Goal: Information Seeking & Learning: Compare options

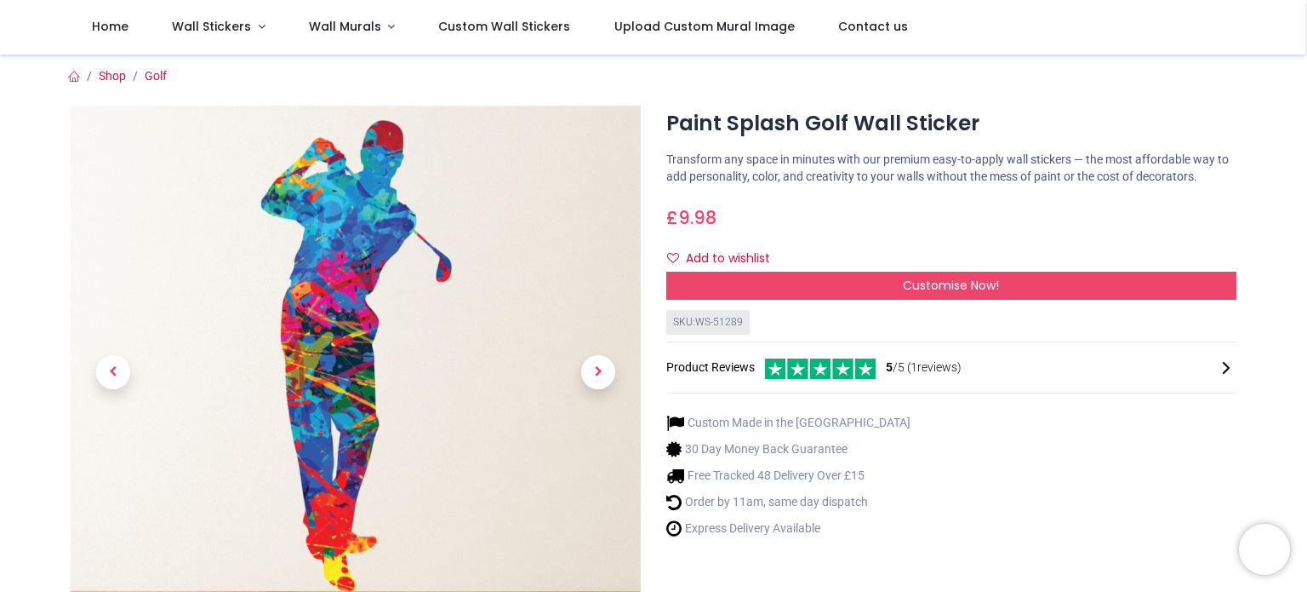
scroll to position [85, 0]
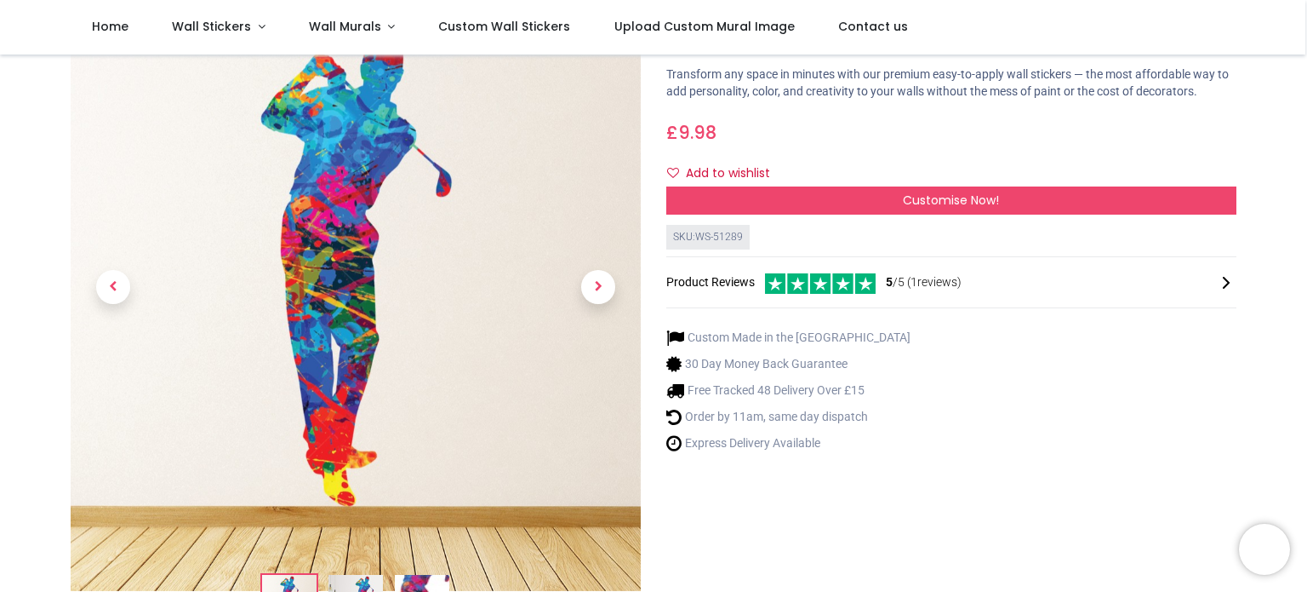
click at [359, 578] on img at bounding box center [356, 602] width 54 height 54
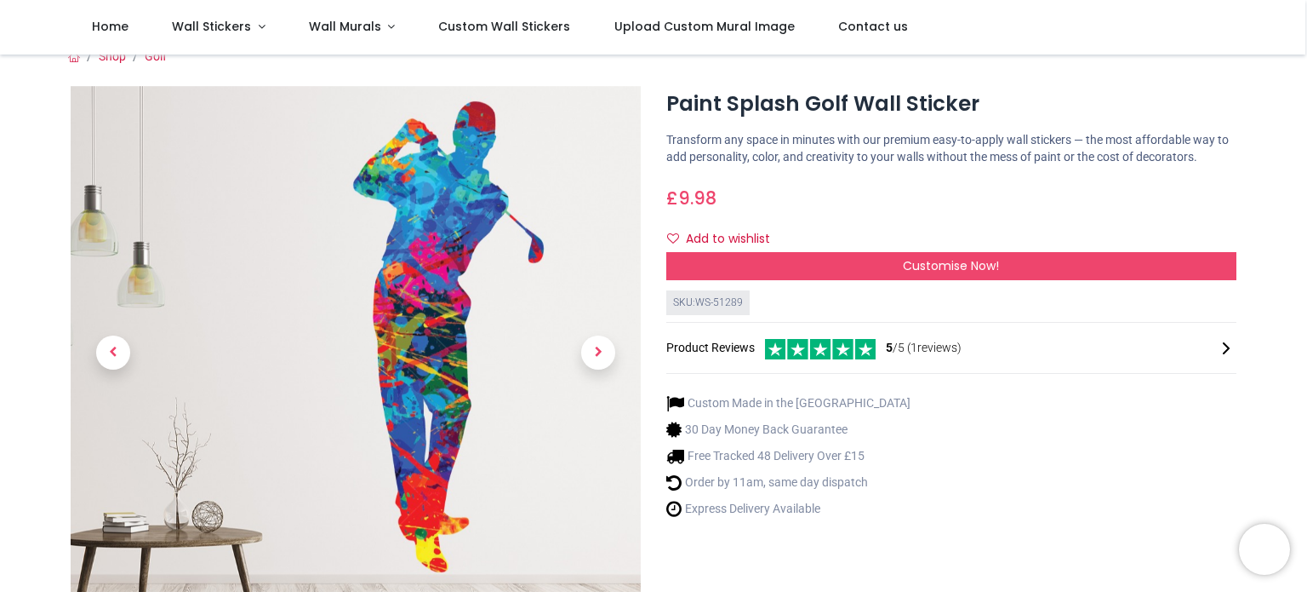
scroll to position [17, 0]
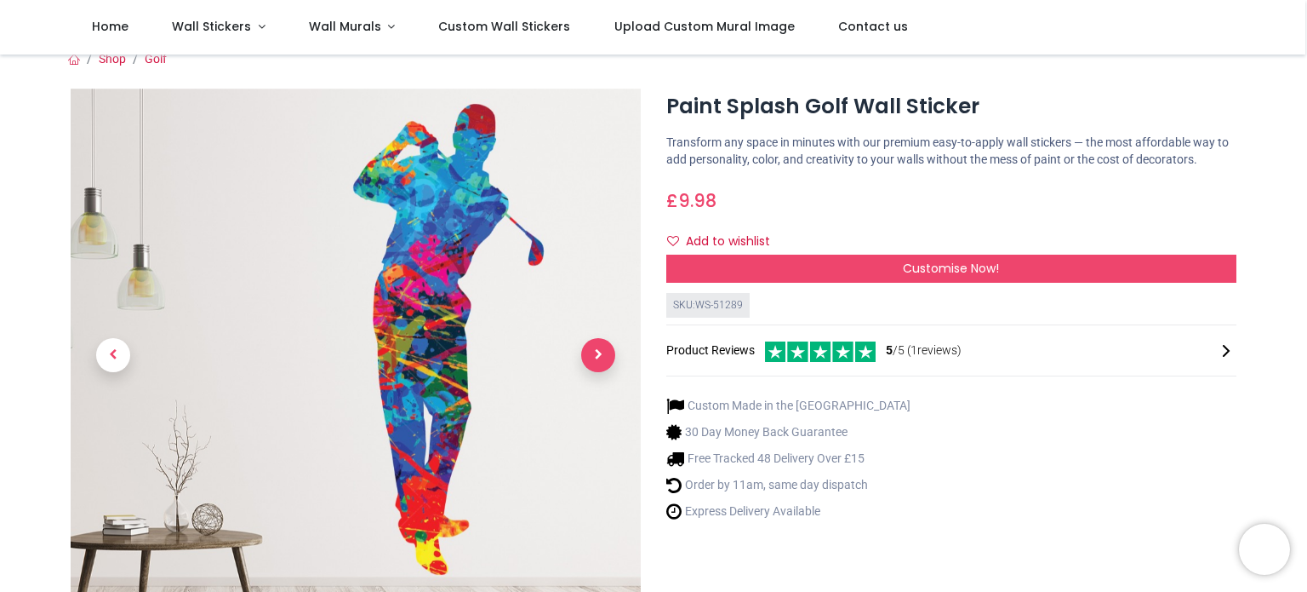
click at [606, 346] on span "Next" at bounding box center [598, 355] width 34 height 34
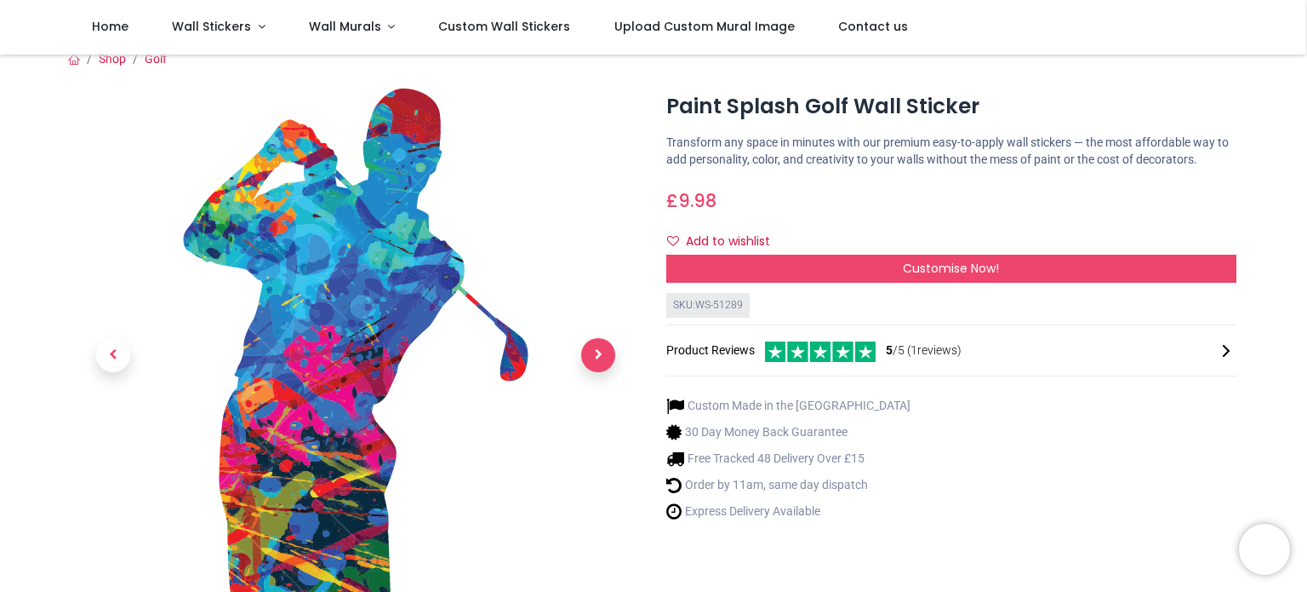
click at [607, 346] on span "Next" at bounding box center [598, 355] width 34 height 34
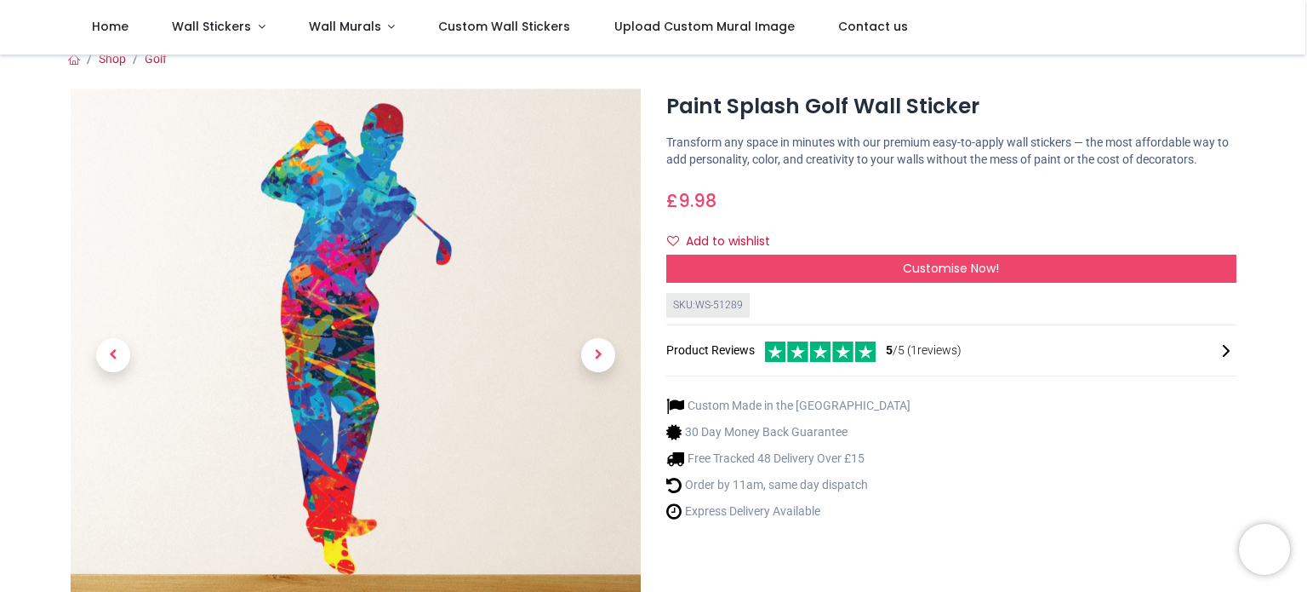
scroll to position [272, 0]
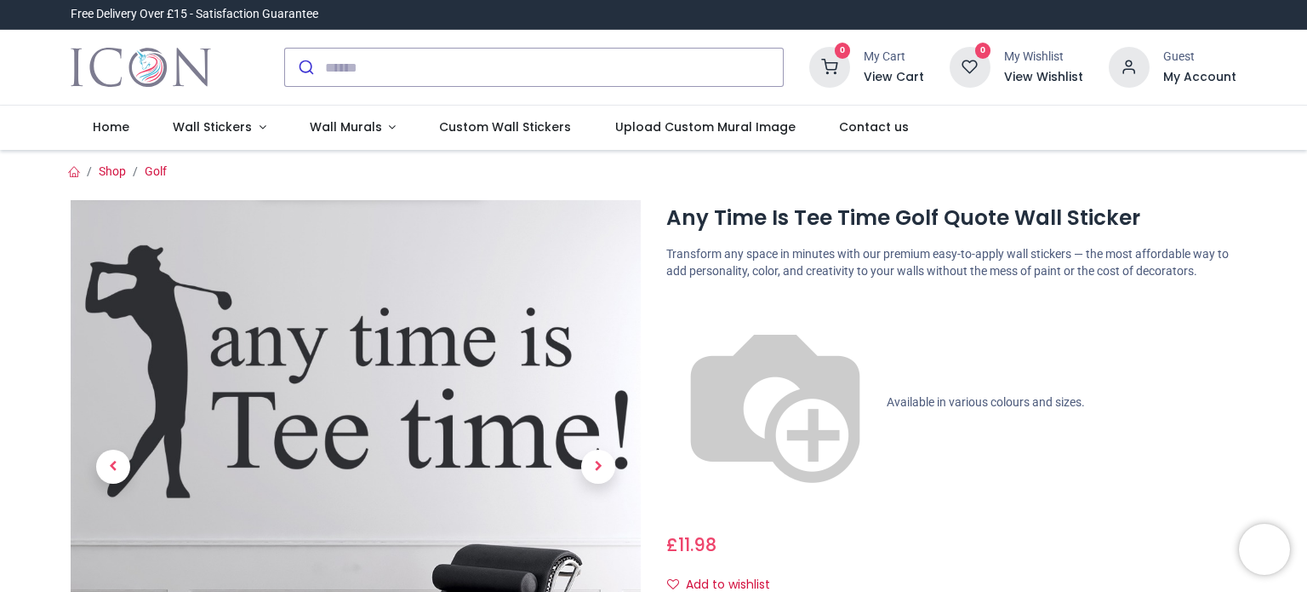
scroll to position [170, 0]
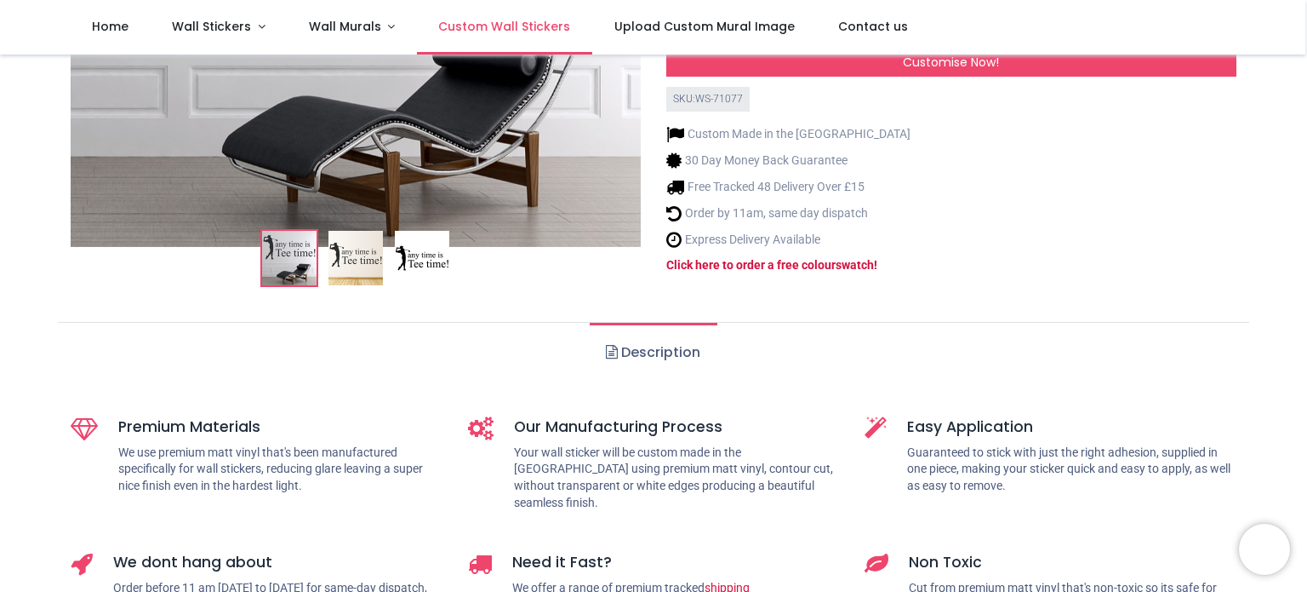
scroll to position [426, 0]
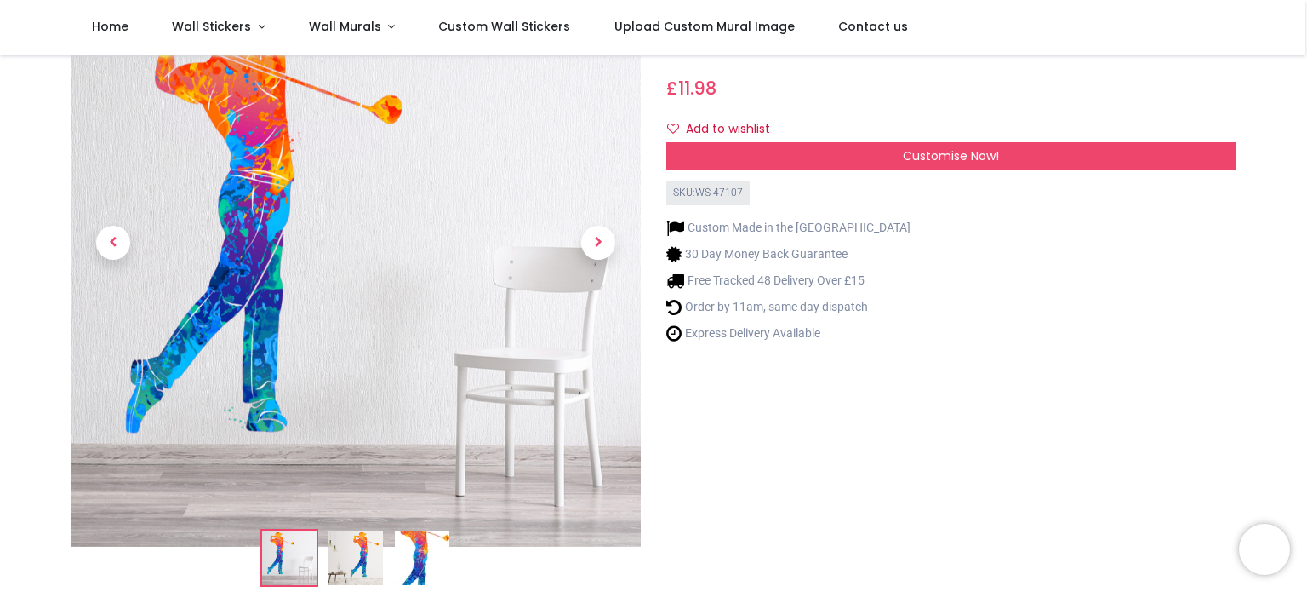
scroll to position [170, 0]
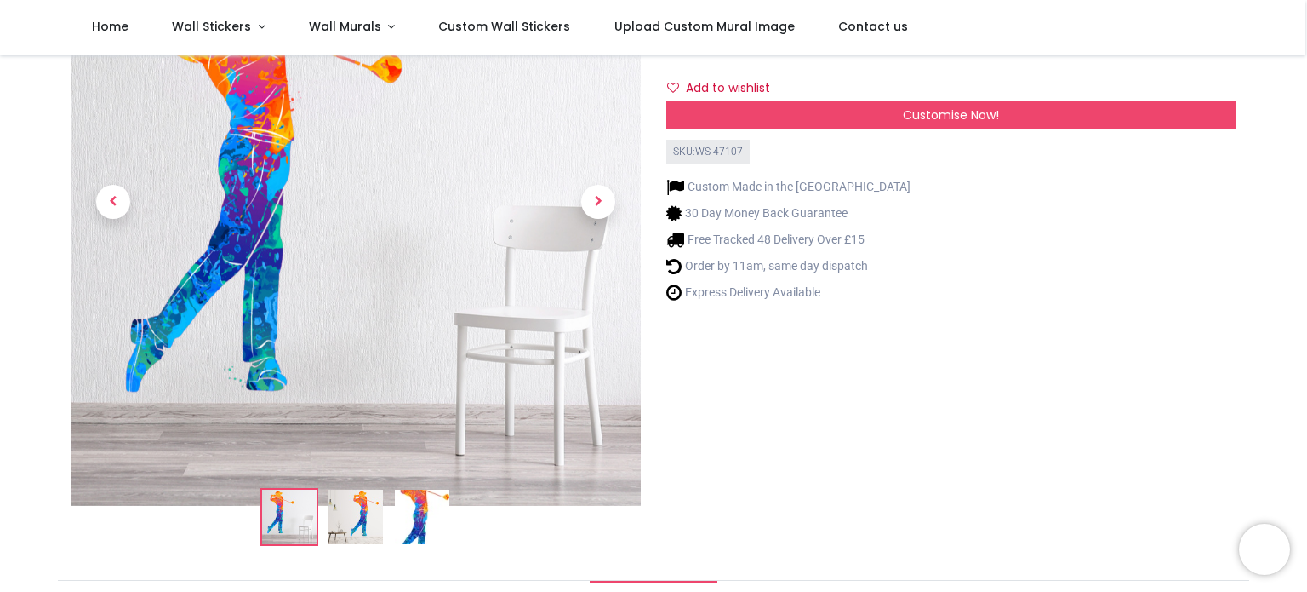
click at [368, 510] on img at bounding box center [356, 516] width 54 height 54
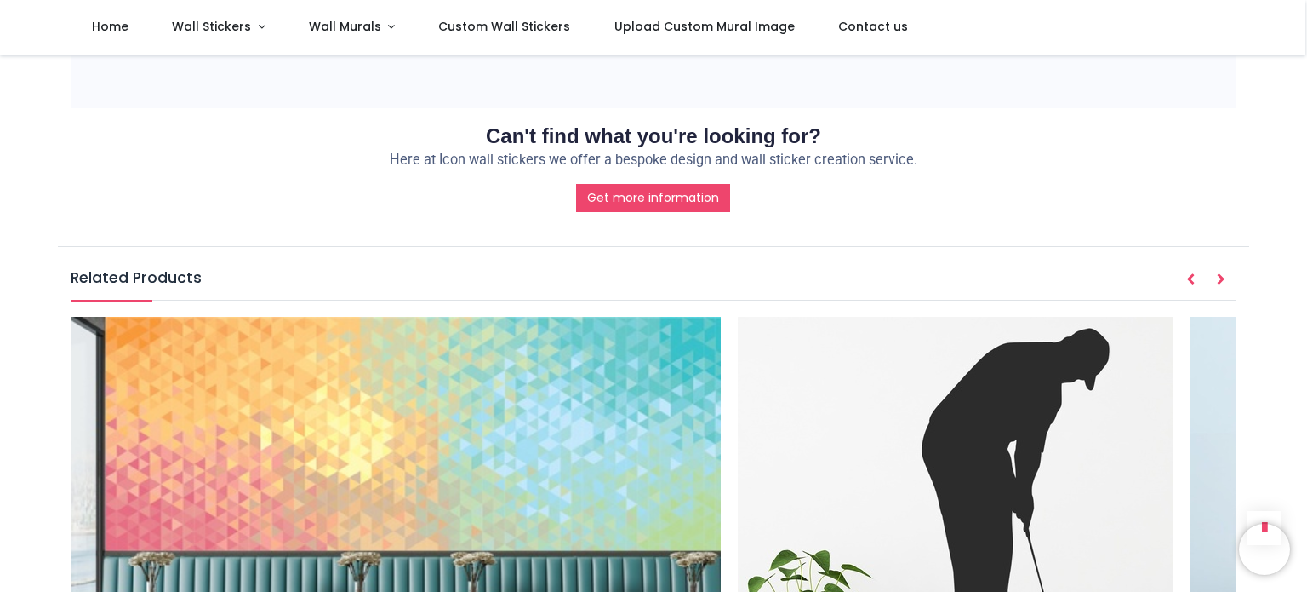
scroll to position [1839, 0]
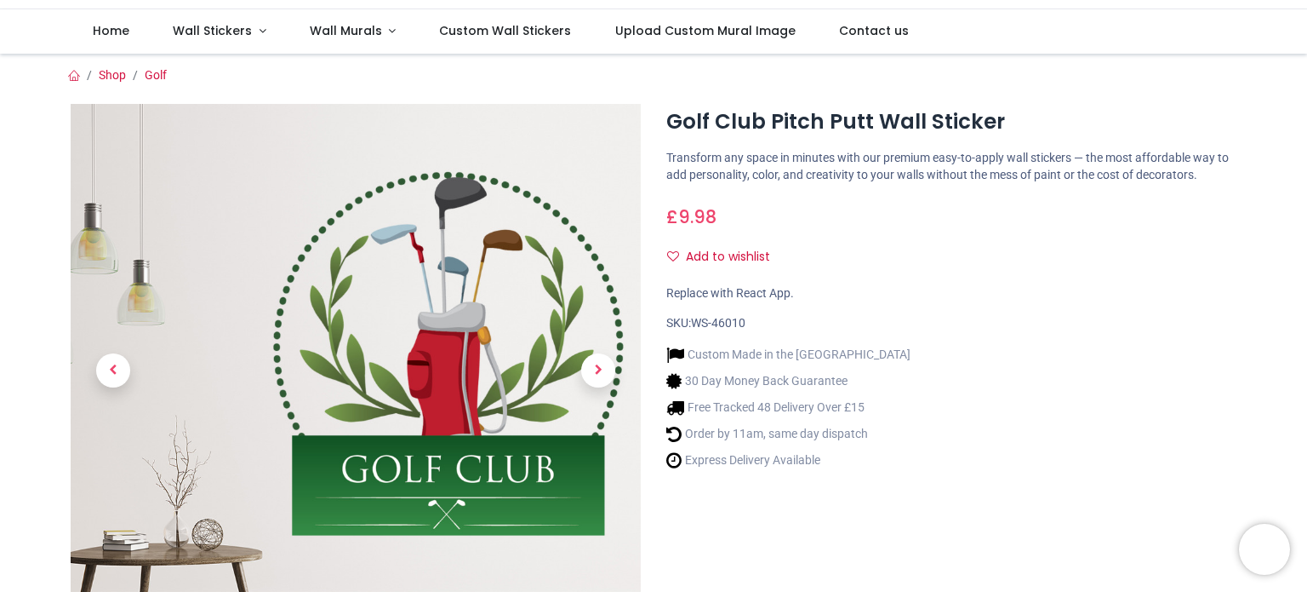
scroll to position [255, 0]
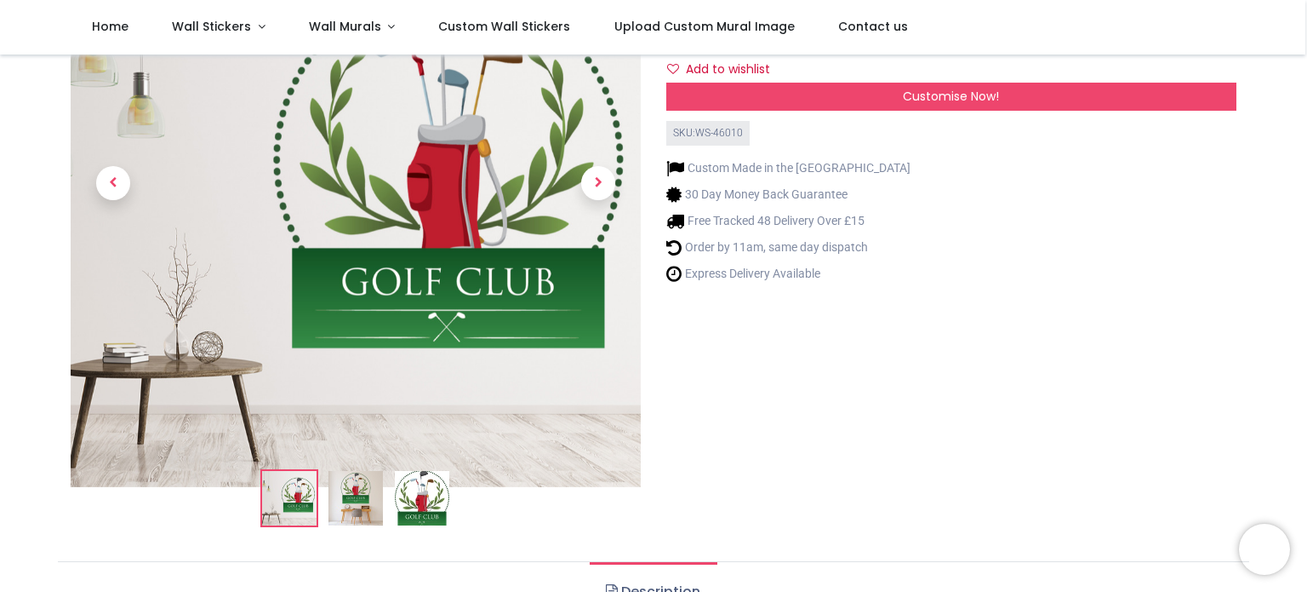
scroll to position [85, 0]
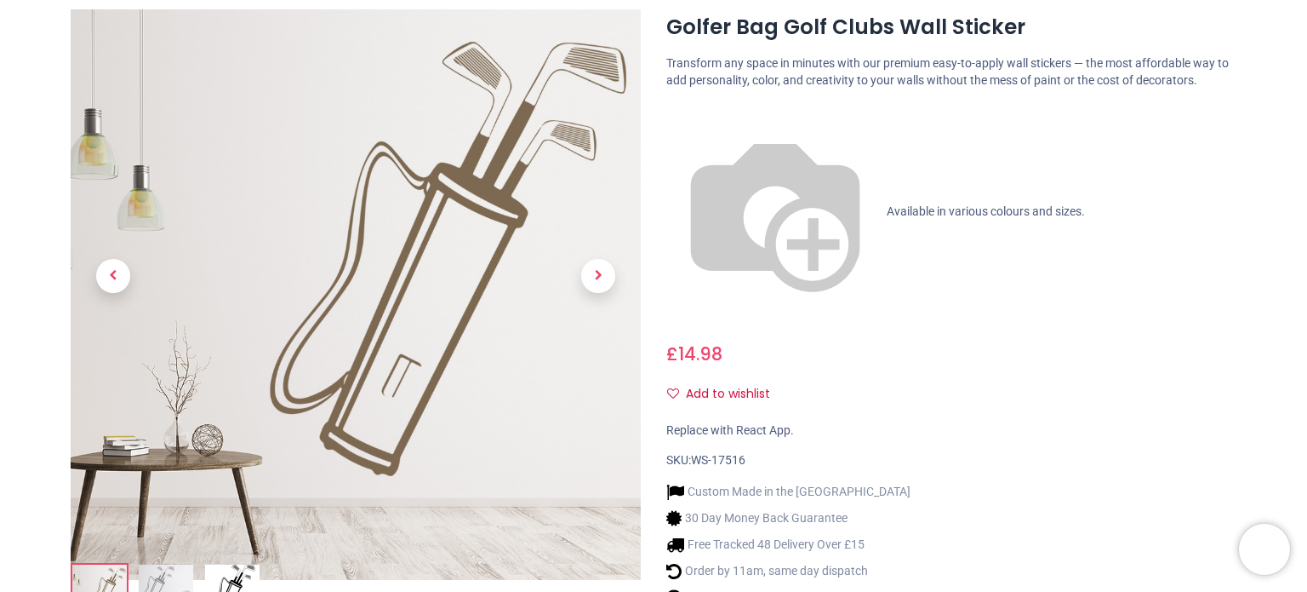
scroll to position [255, 0]
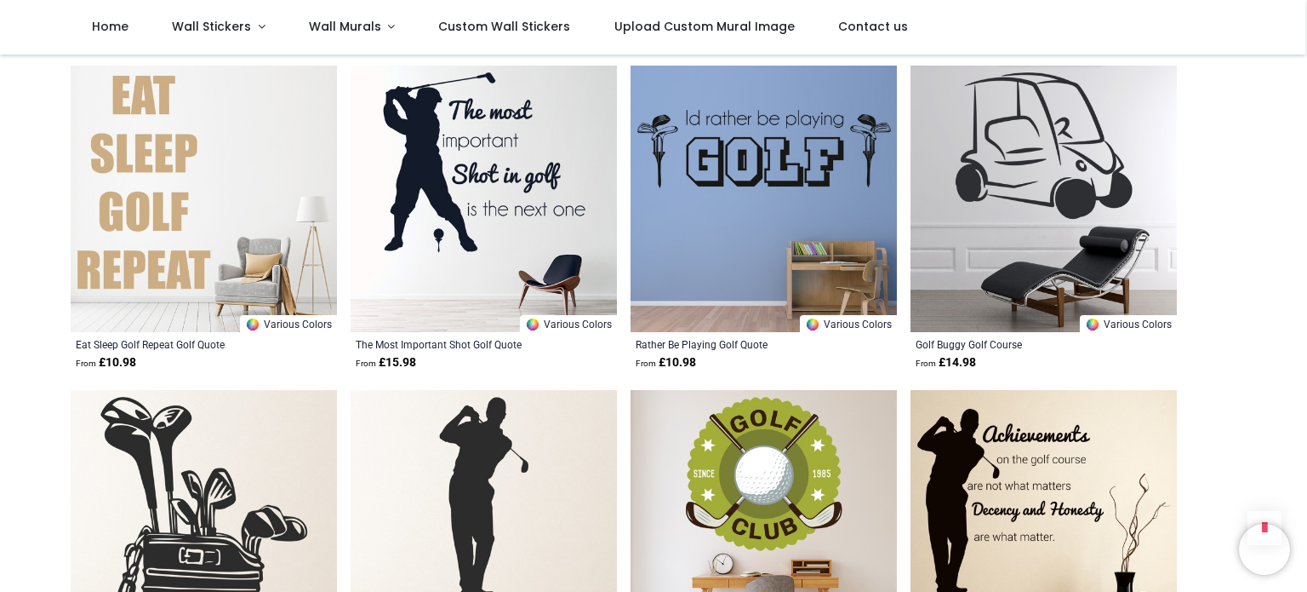
scroll to position [511, 0]
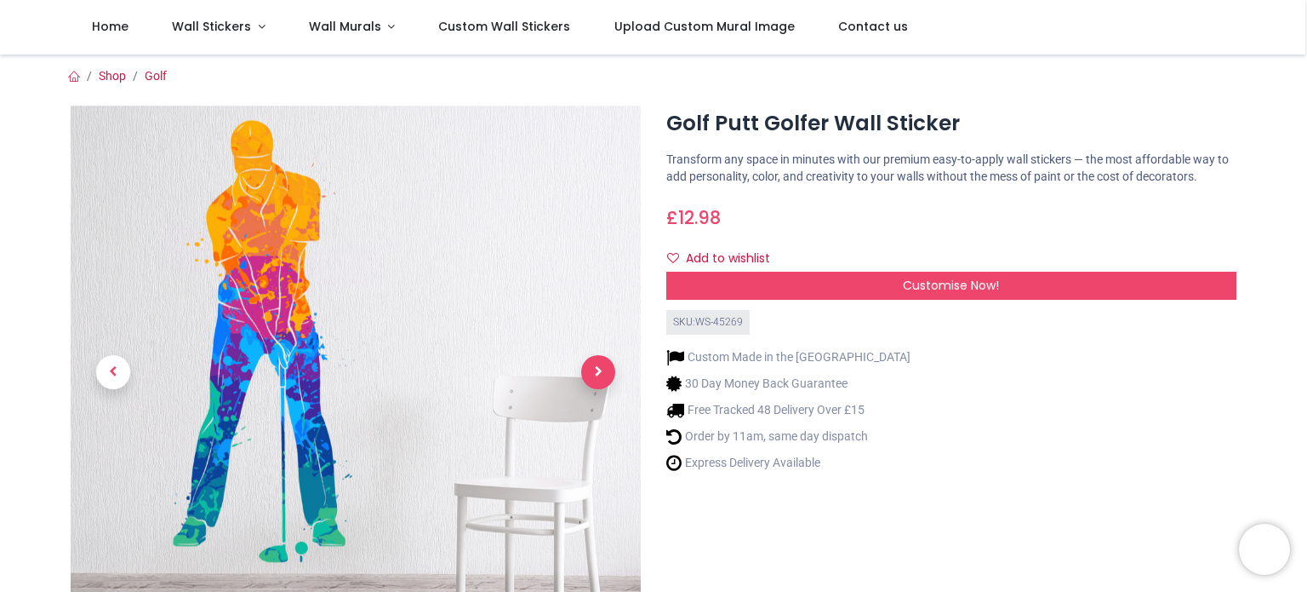
click at [594, 357] on span "Next" at bounding box center [598, 372] width 34 height 34
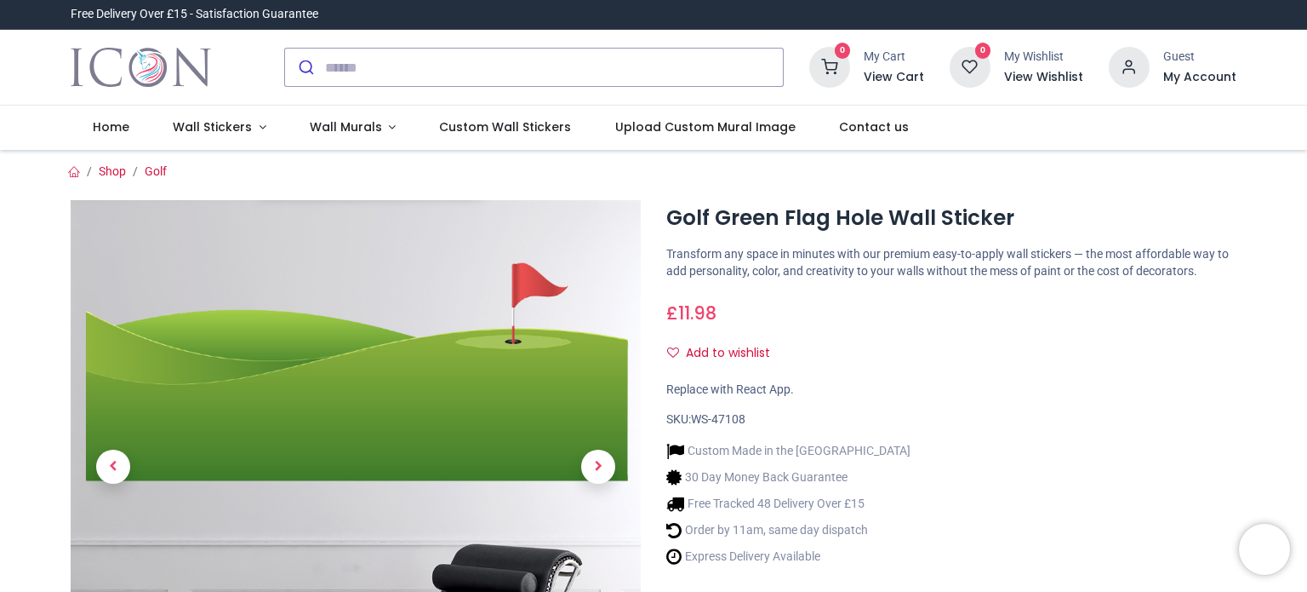
scroll to position [424, 0]
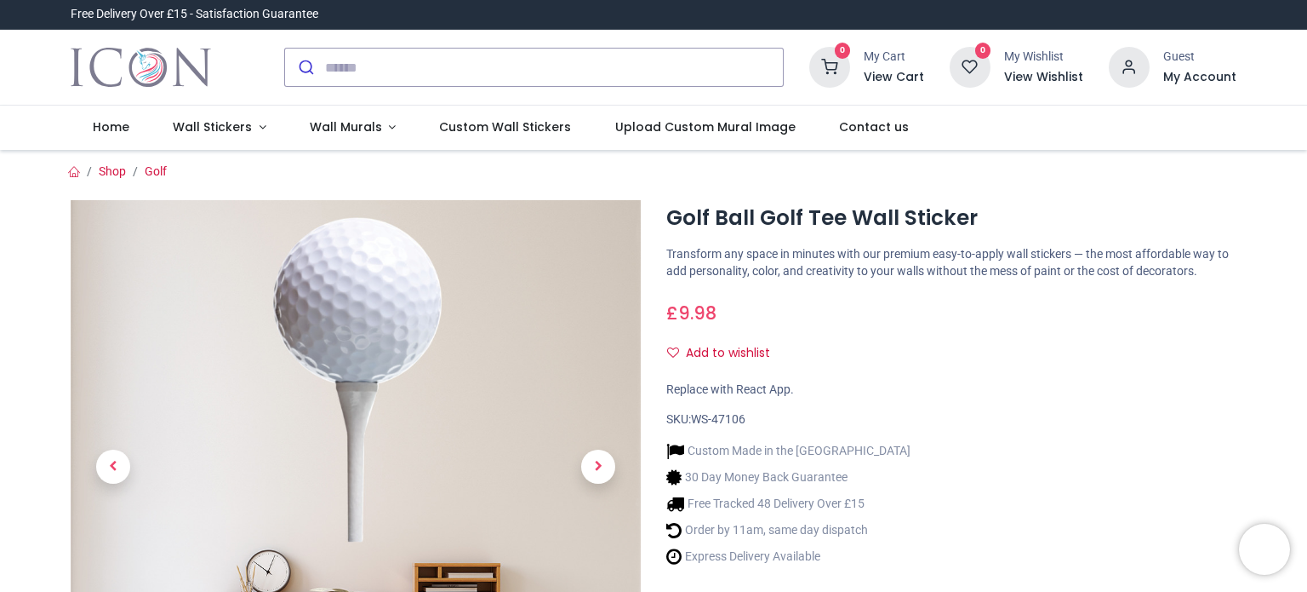
scroll to position [85, 0]
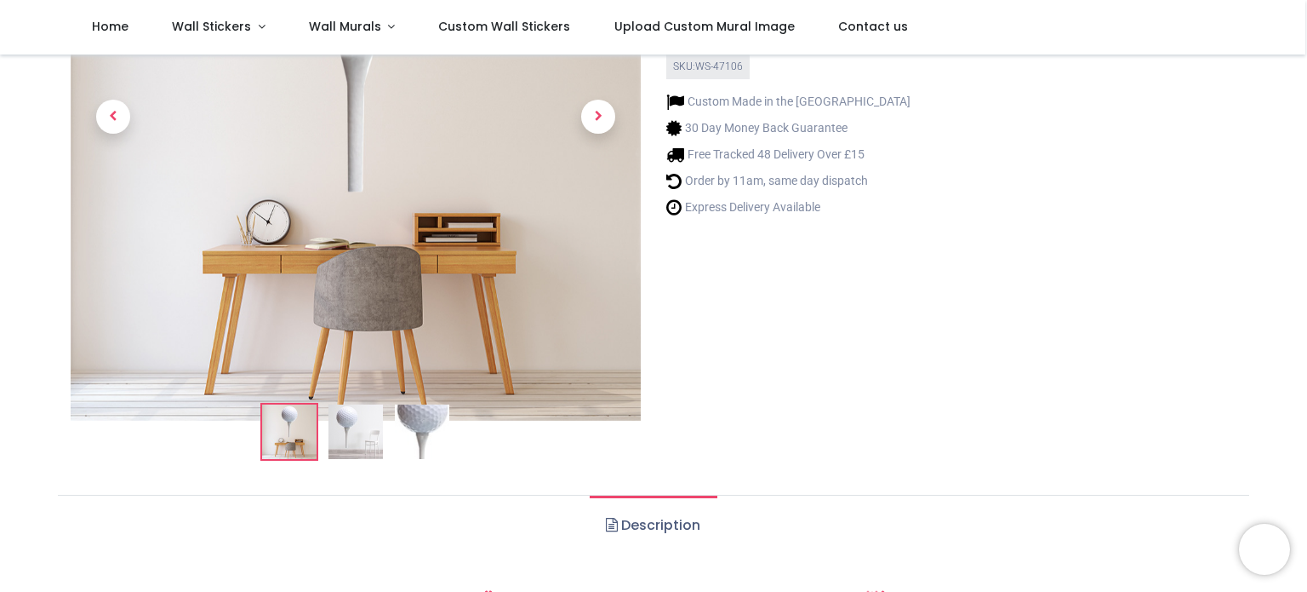
scroll to position [85, 0]
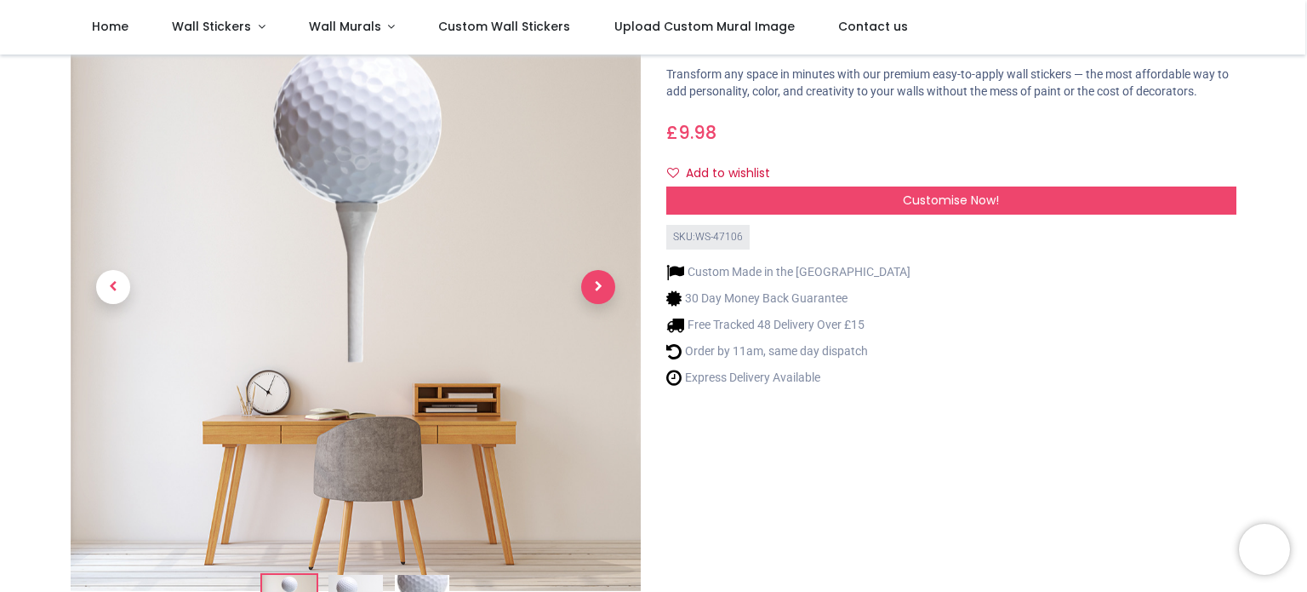
click at [591, 275] on span "Next" at bounding box center [598, 287] width 34 height 34
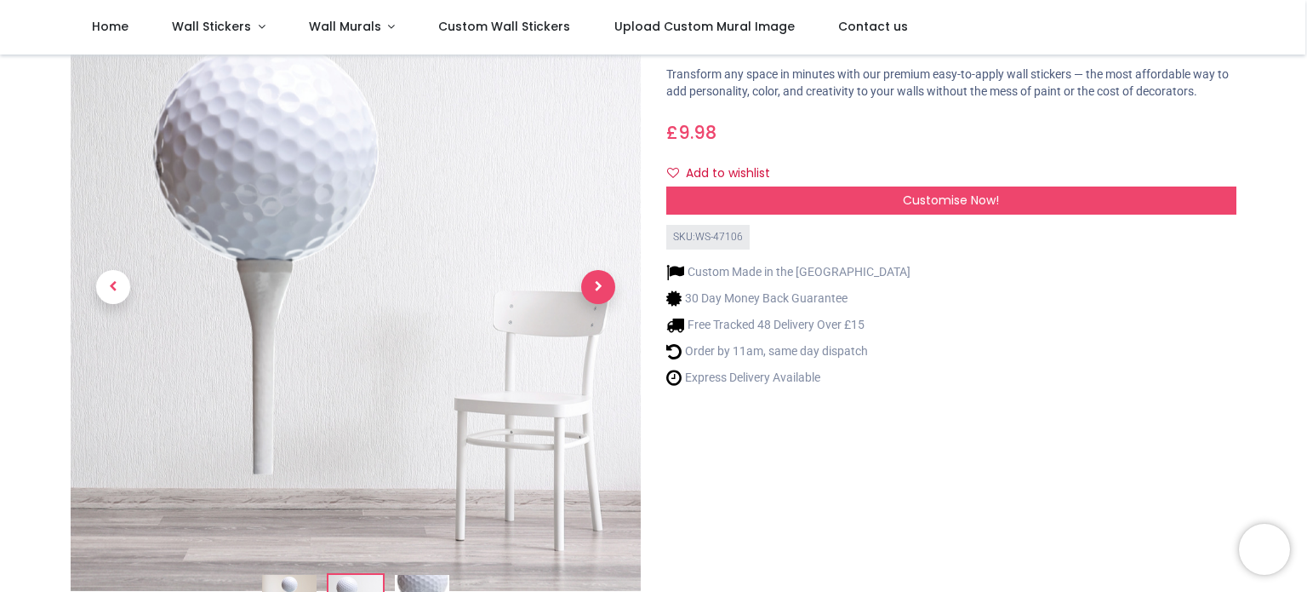
click at [591, 275] on span "Next" at bounding box center [598, 287] width 34 height 34
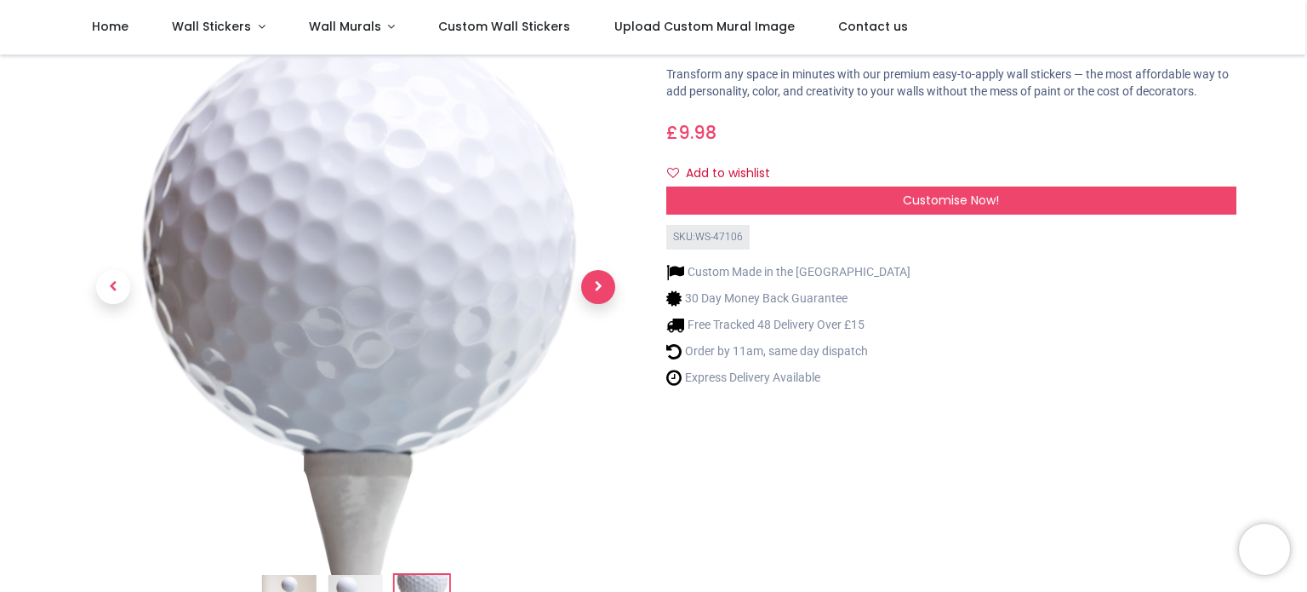
click at [591, 275] on span "Next" at bounding box center [598, 287] width 34 height 34
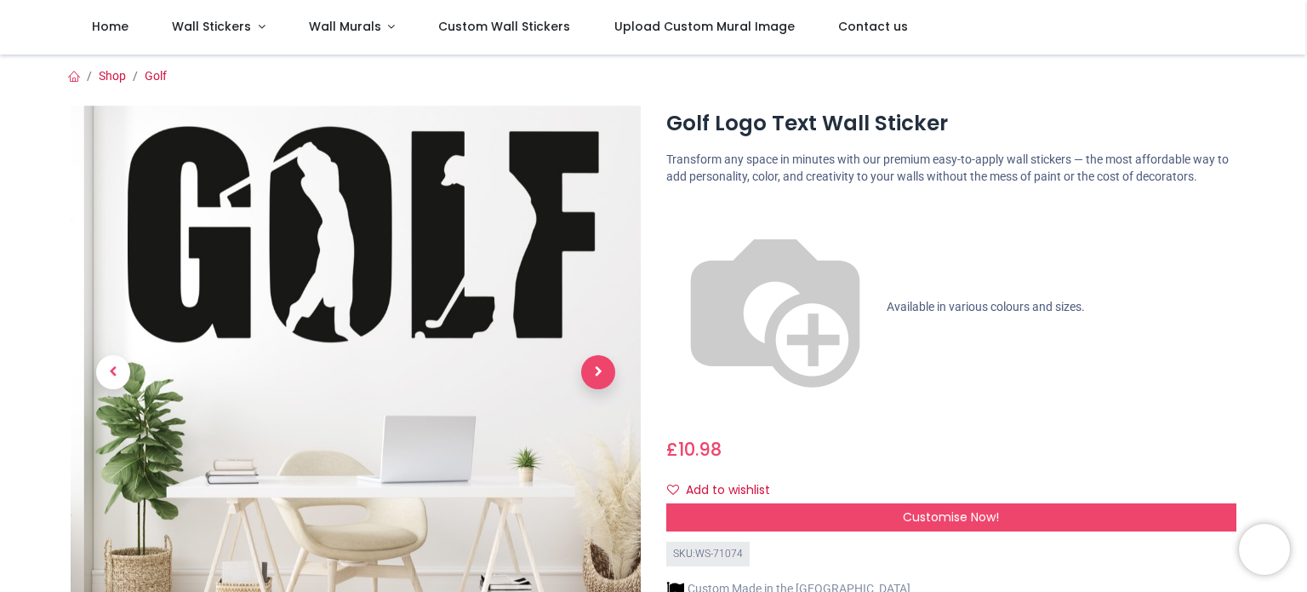
click at [603, 379] on span "Next" at bounding box center [598, 372] width 34 height 34
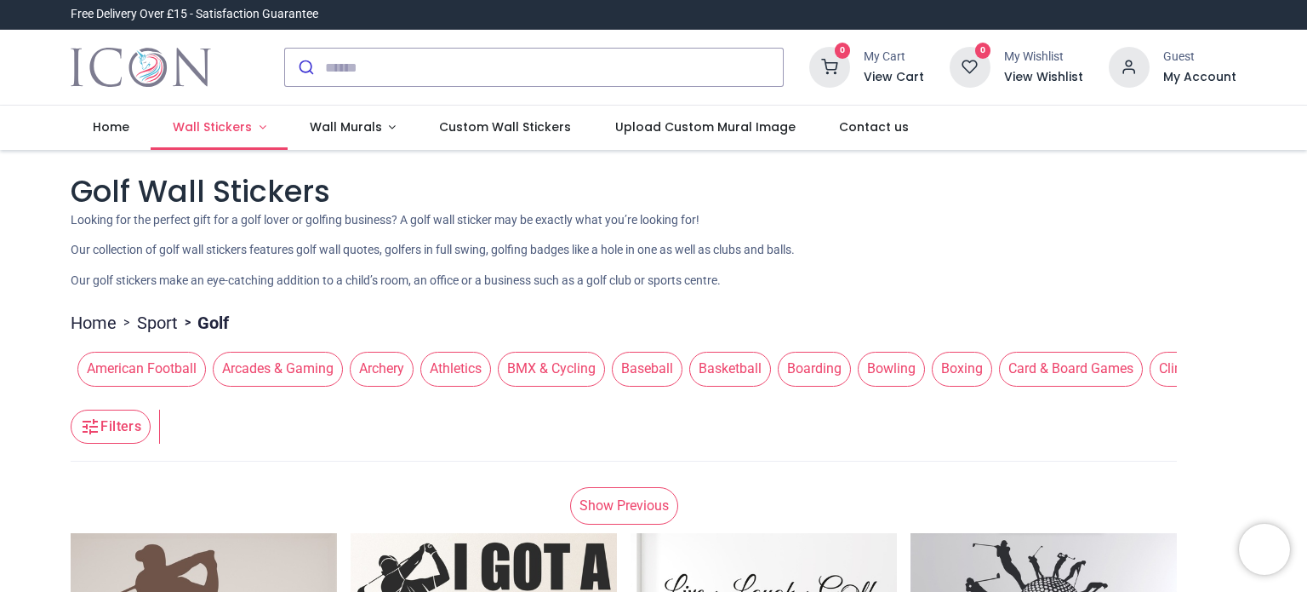
click at [250, 125] on link "Wall Stickers" at bounding box center [219, 128] width 137 height 44
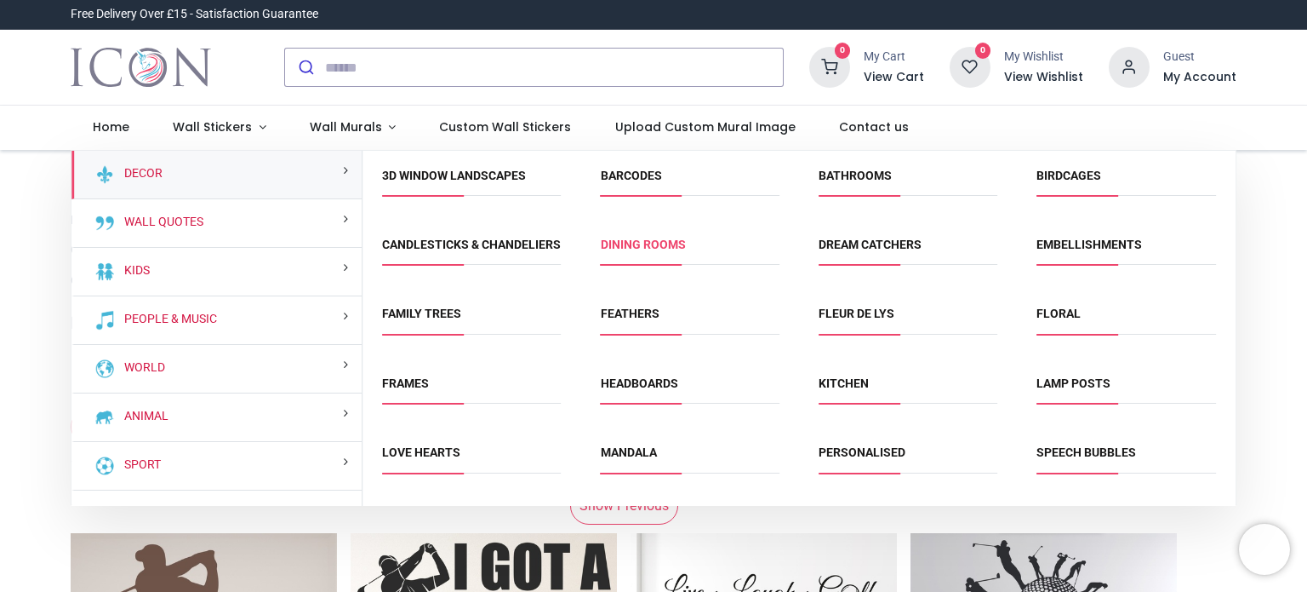
click at [654, 241] on link "Dining Rooms" at bounding box center [643, 244] width 85 height 14
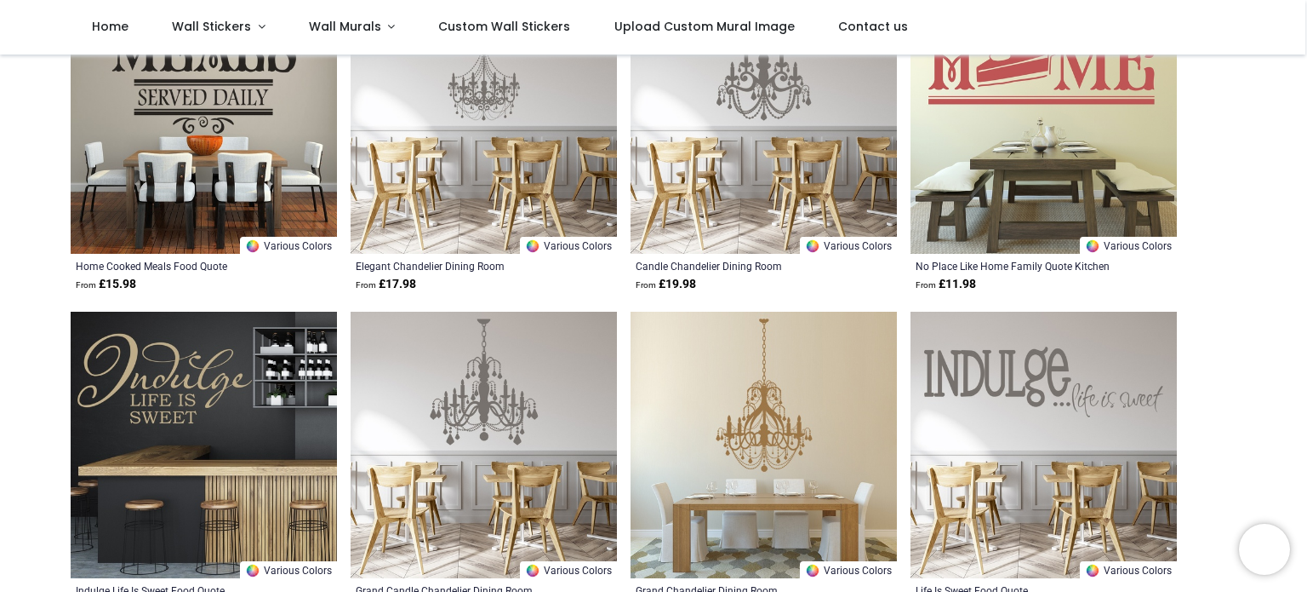
scroll to position [189, 0]
